Goal: Task Accomplishment & Management: Use online tool/utility

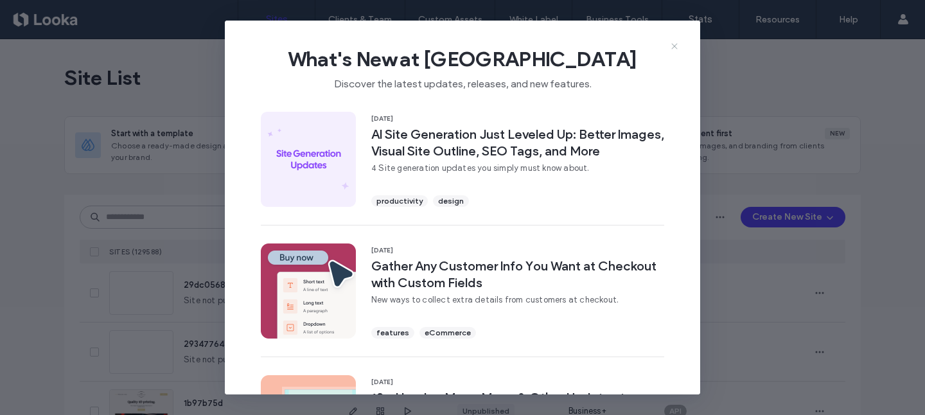
click at [673, 48] on use at bounding box center [674, 47] width 6 height 6
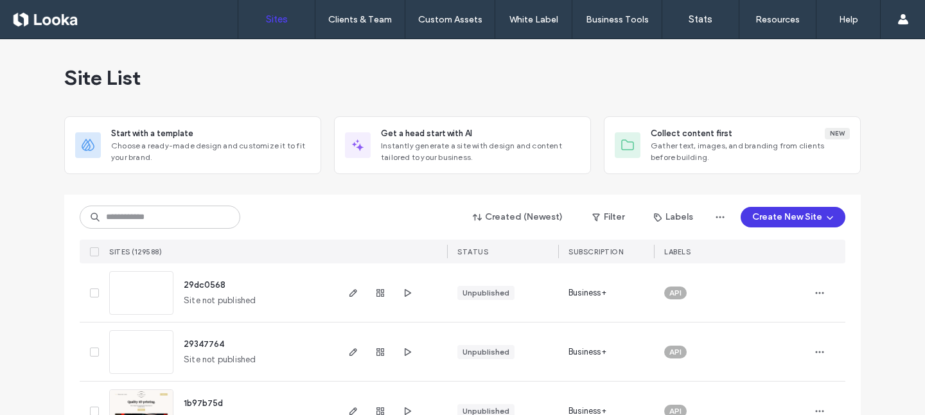
click at [777, 214] on button "Create New Site" at bounding box center [792, 217] width 105 height 21
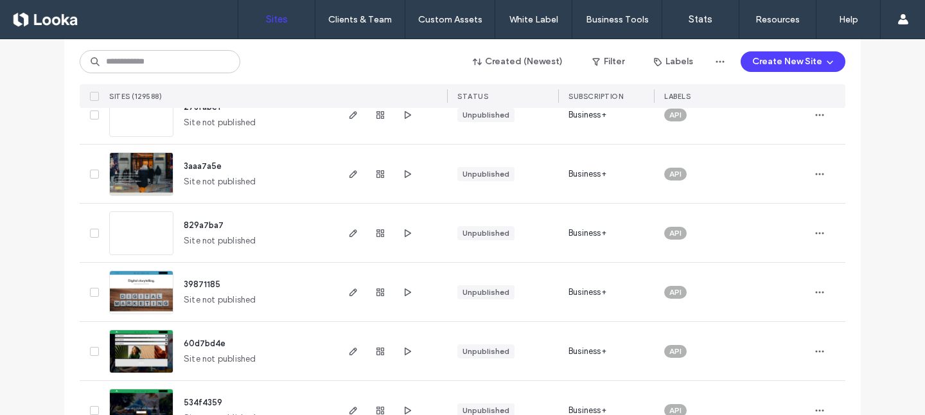
scroll to position [3310, 0]
click at [402, 171] on icon "button" at bounding box center [407, 173] width 10 height 10
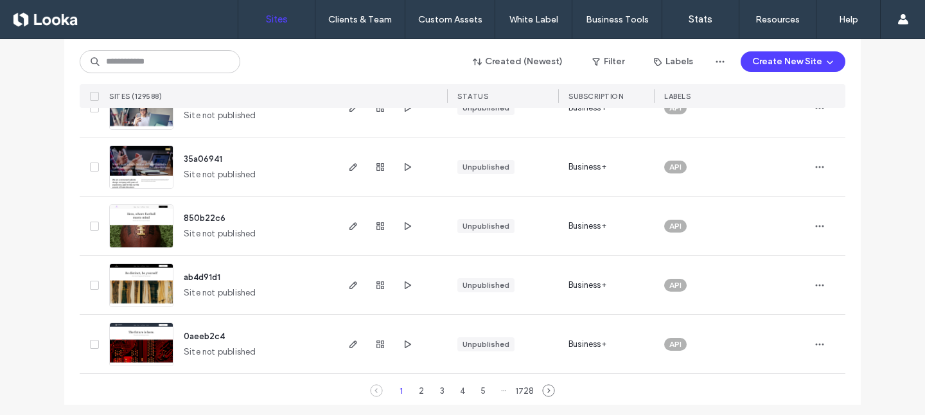
scroll to position [4325, 0]
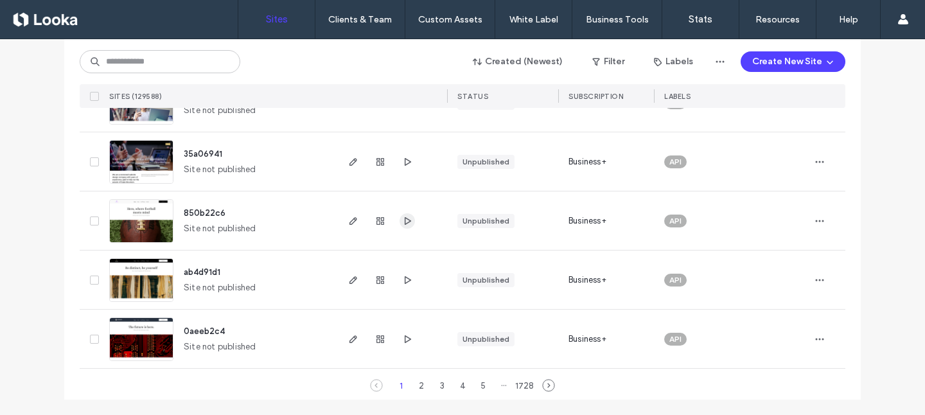
click at [404, 222] on use "button" at bounding box center [407, 220] width 6 height 8
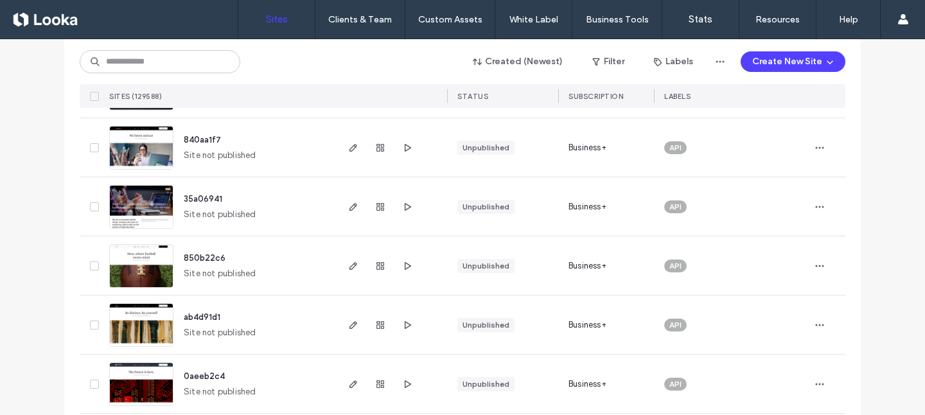
scroll to position [4321, 0]
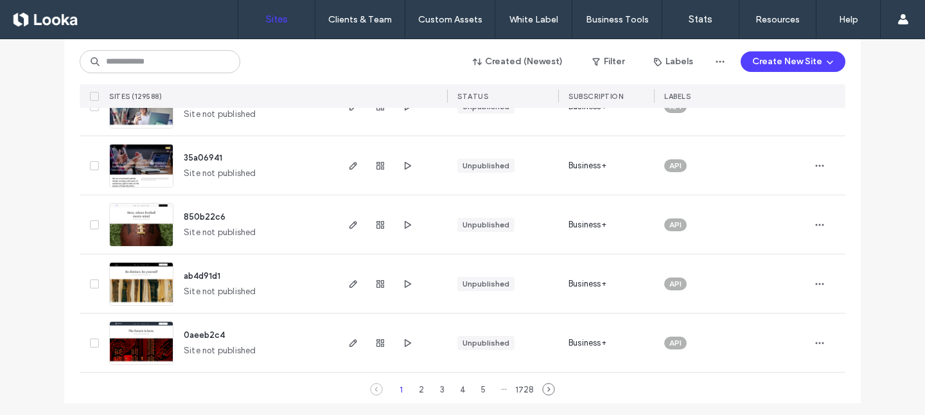
click at [340, 223] on div at bounding box center [391, 224] width 112 height 58
click at [349, 225] on use "button" at bounding box center [353, 225] width 8 height 8
